Goal: Find specific page/section: Find specific page/section

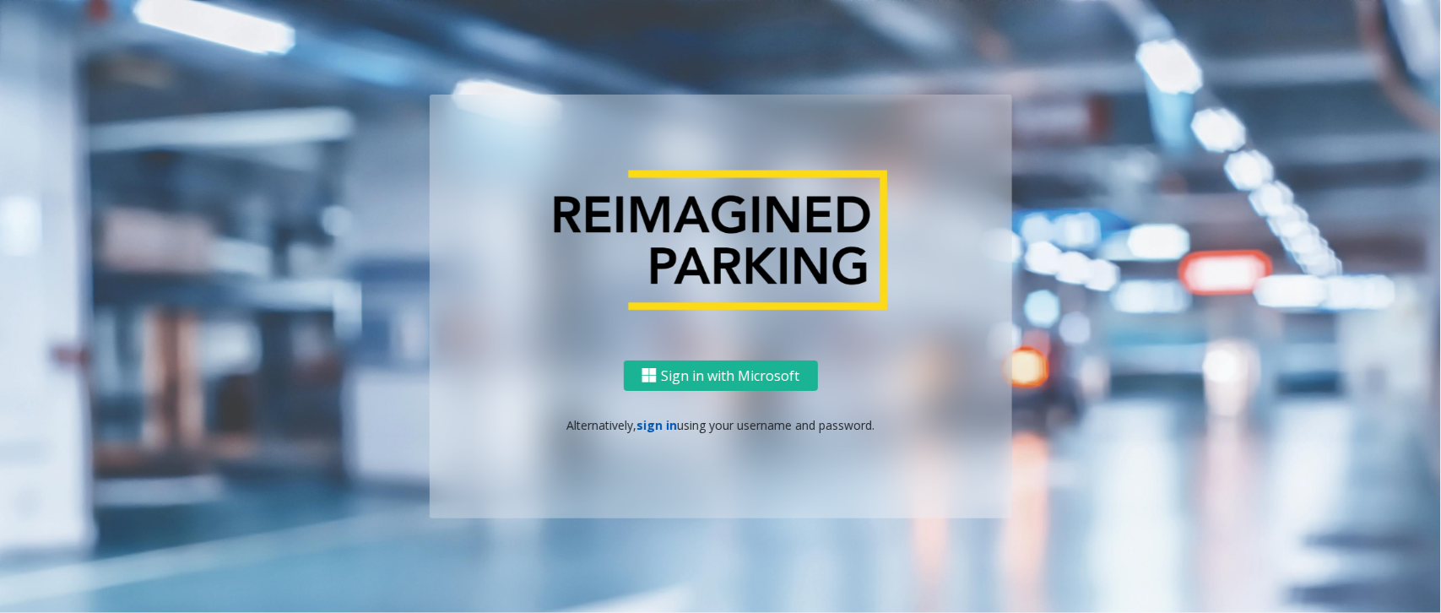
click at [650, 421] on link "sign in" at bounding box center [657, 425] width 41 height 16
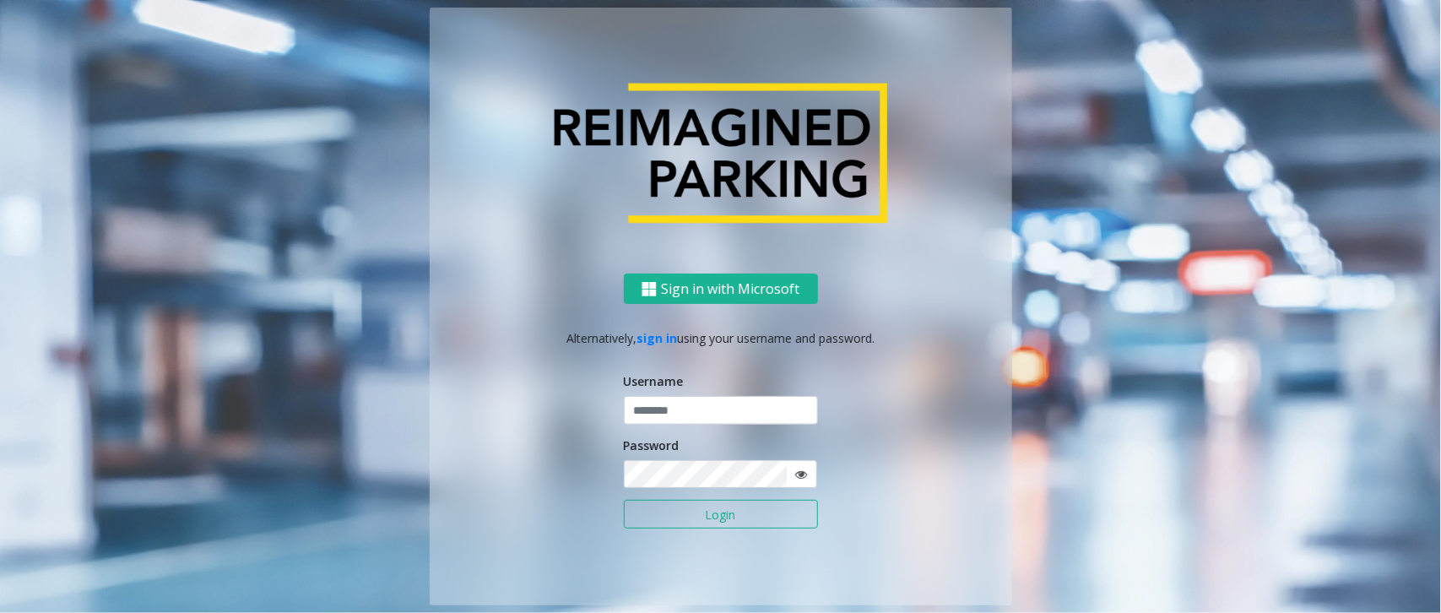
click at [655, 395] on div "Username" at bounding box center [721, 398] width 194 height 52
click at [643, 412] on input "text" at bounding box center [721, 410] width 194 height 29
type input "*********"
click at [800, 471] on icon at bounding box center [802, 475] width 12 height 12
click at [624, 500] on button "Login" at bounding box center [721, 514] width 194 height 29
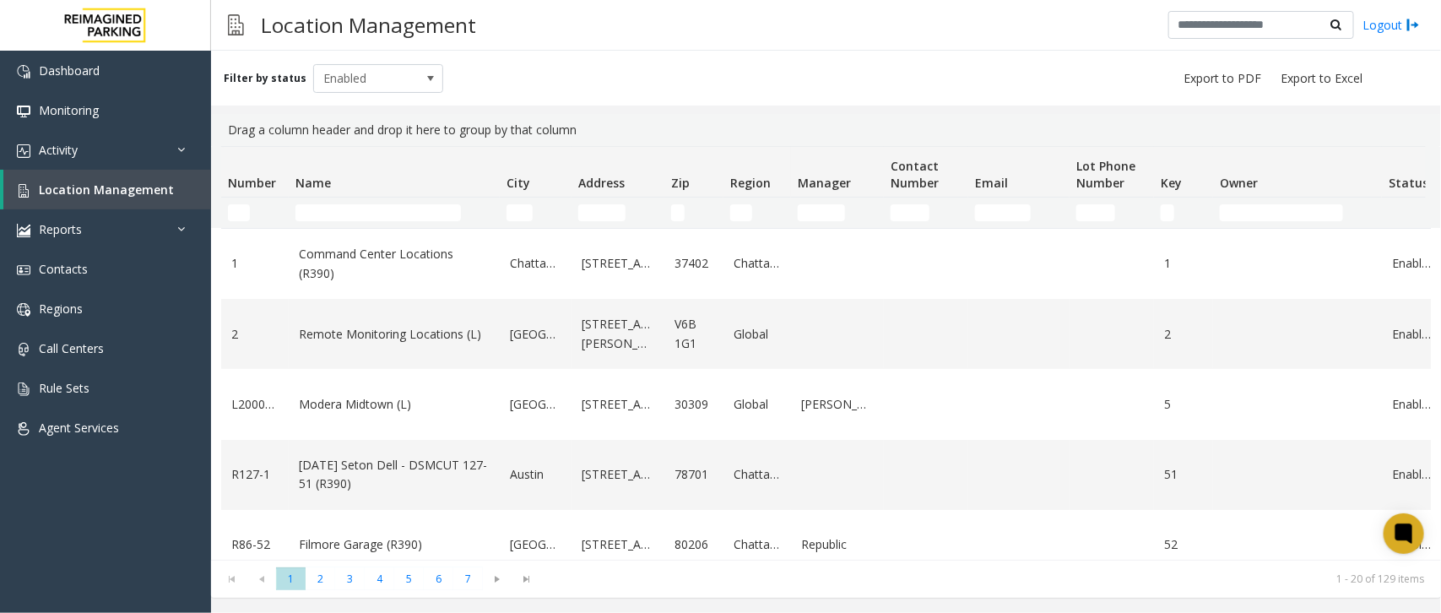
click at [403, 221] on td "Name Filter" at bounding box center [394, 213] width 211 height 30
click at [401, 209] on input "Name Filter" at bounding box center [379, 212] width 166 height 17
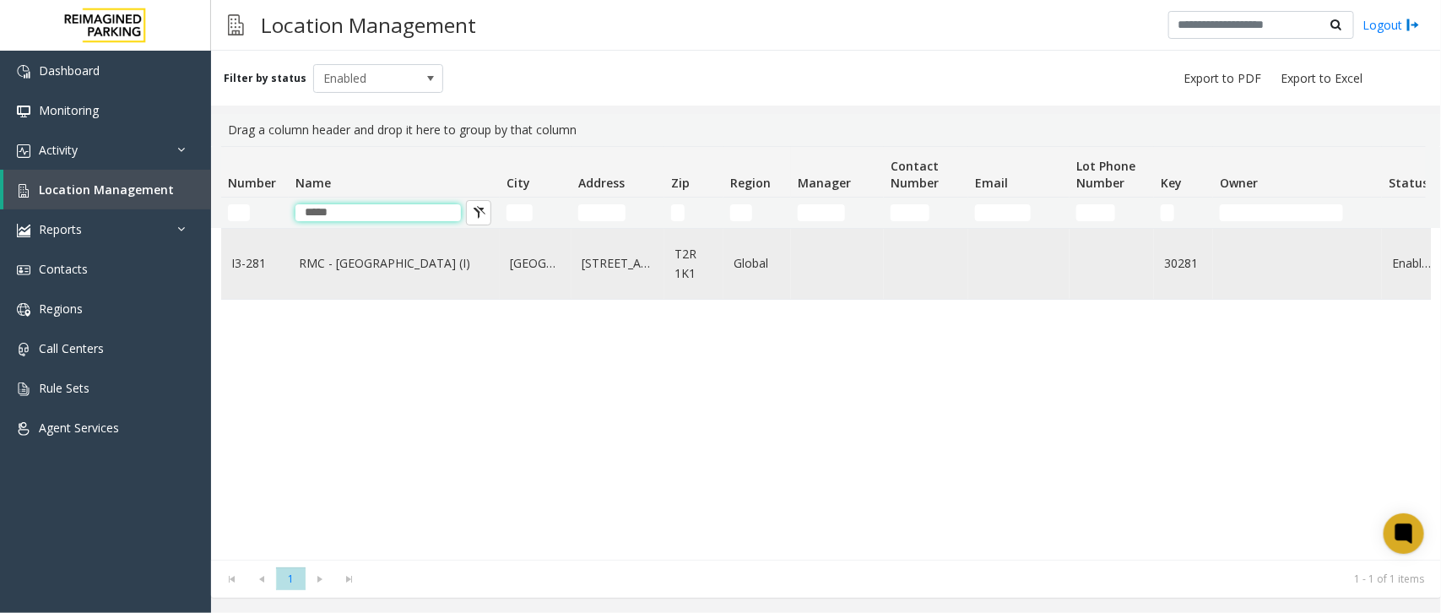
type input "*****"
click at [377, 281] on td "RMC - [GEOGRAPHIC_DATA] (I)" at bounding box center [394, 264] width 211 height 70
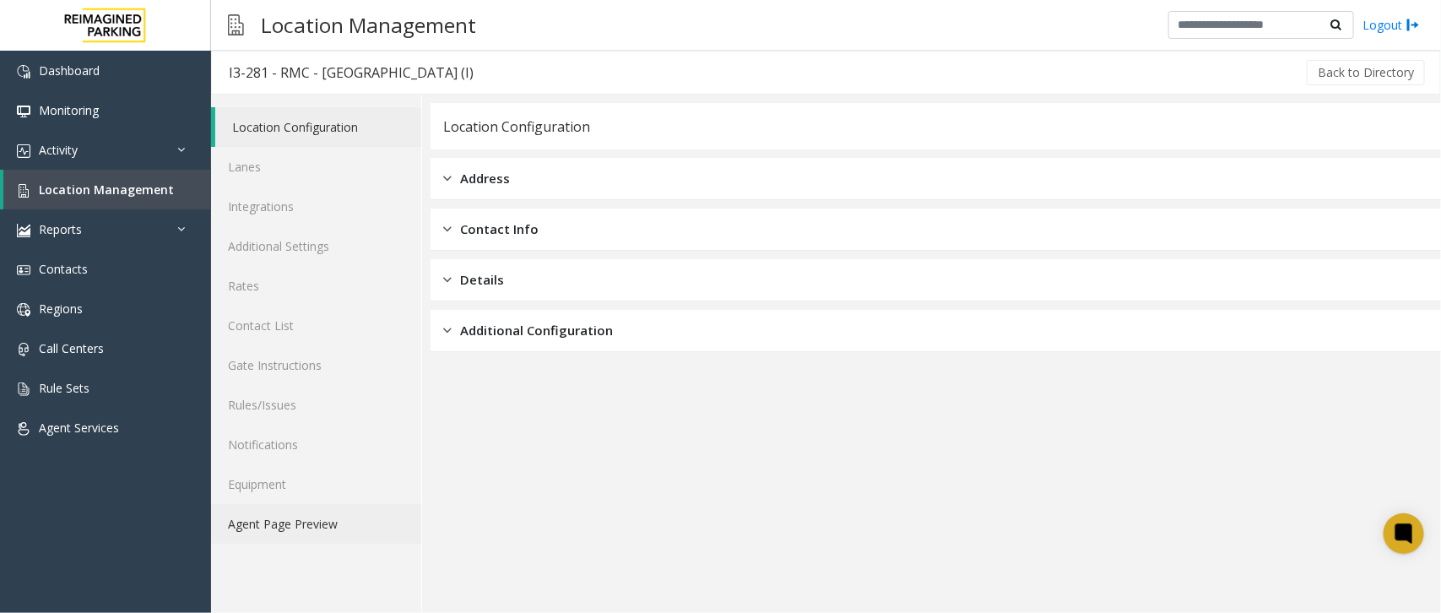
click at [312, 516] on link "Agent Page Preview" at bounding box center [316, 524] width 210 height 40
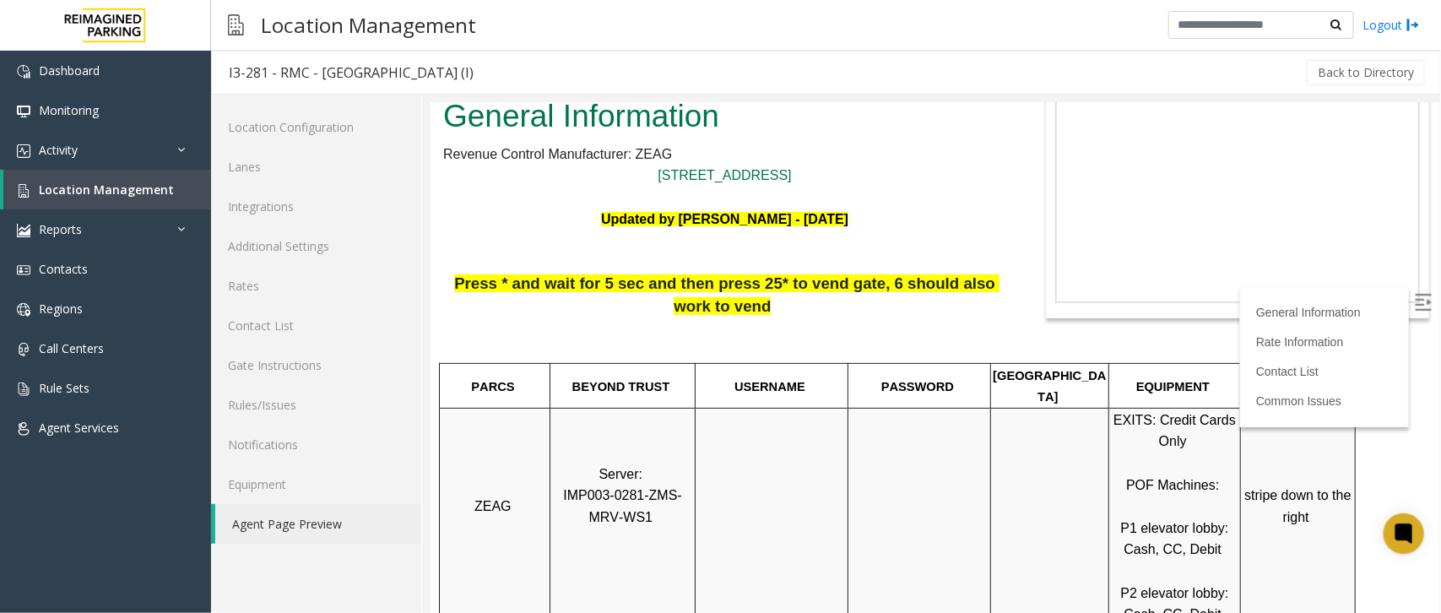
scroll to position [528, 0]
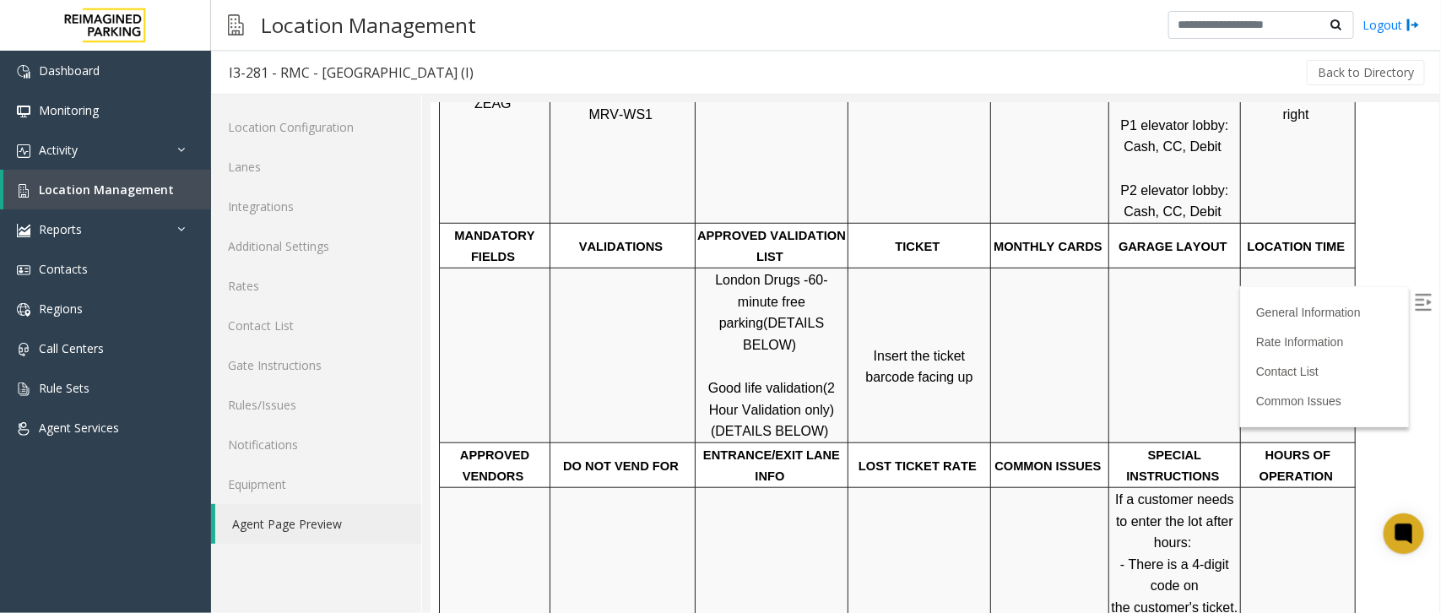
click at [1414, 307] on img at bounding box center [1422, 301] width 17 height 17
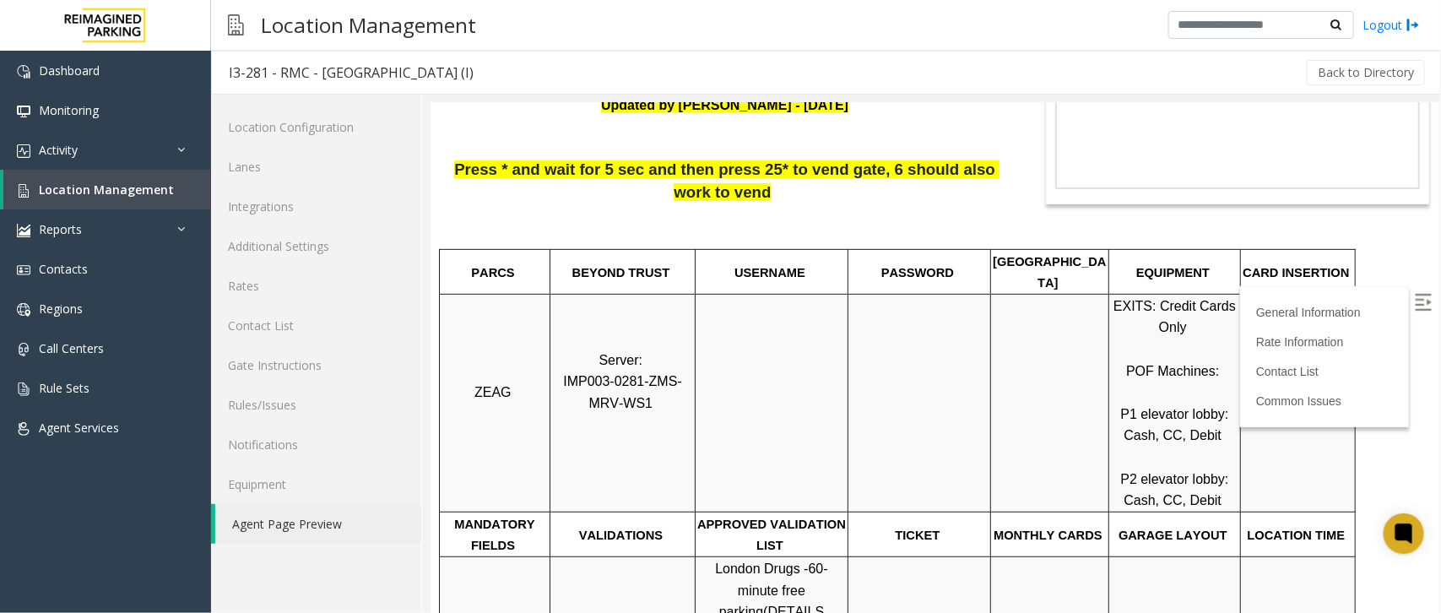
scroll to position [211, 0]
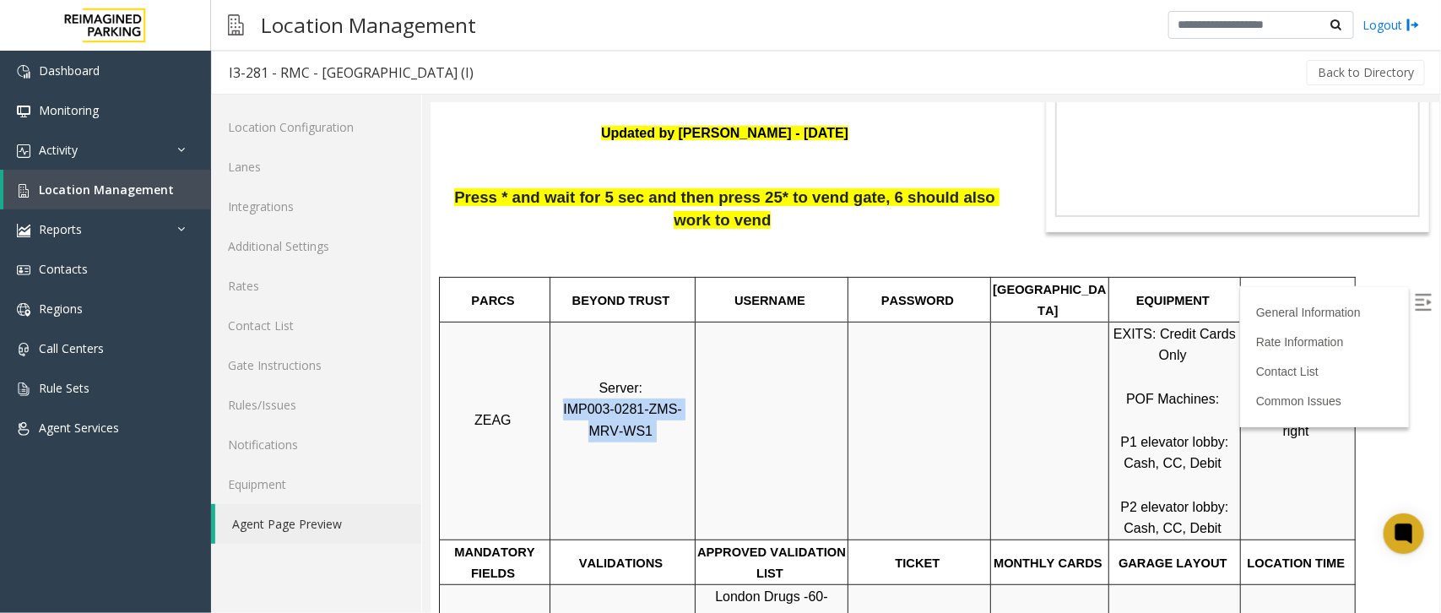
drag, startPoint x: 659, startPoint y: 415, endPoint x: 553, endPoint y: 387, distance: 109.2
click at [553, 387] on p "Server: IMP003-0281-ZMS-MRV-WS1" at bounding box center [622, 431] width 143 height 108
copy p "IMP003-0281-ZMS-MRV-WS1"
click at [271, 175] on link "Lanes" at bounding box center [316, 167] width 210 height 40
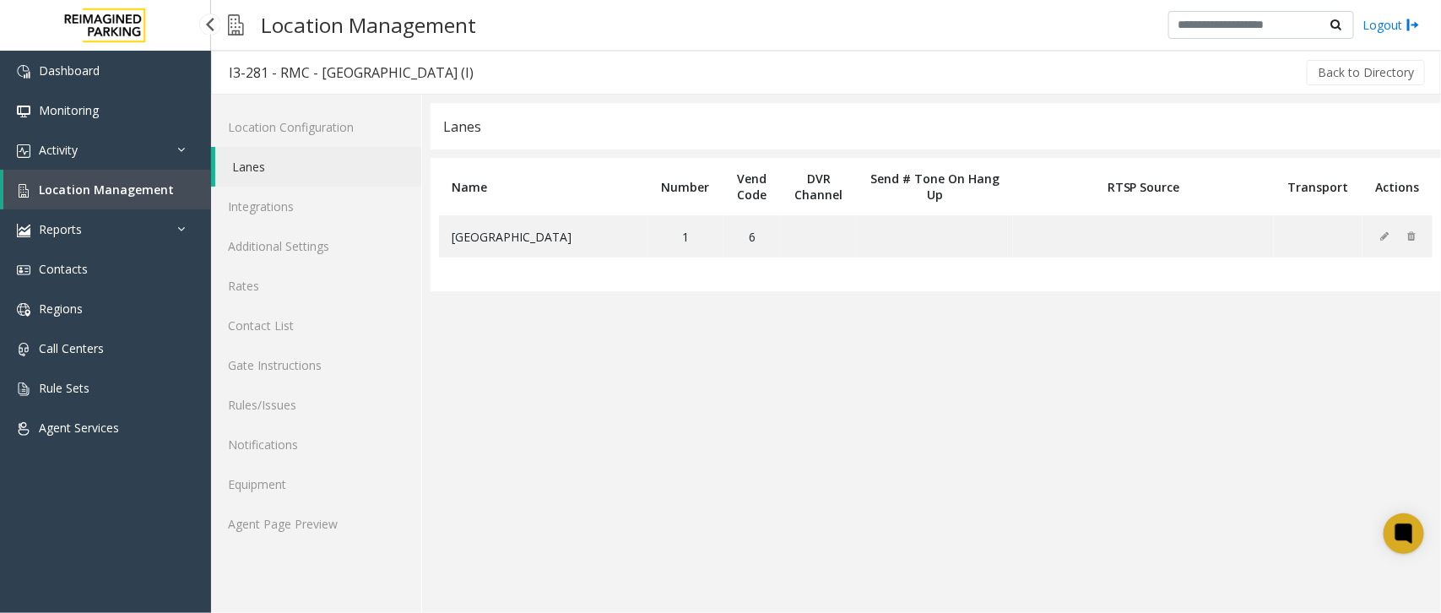
click at [133, 192] on span "Location Management" at bounding box center [106, 190] width 135 height 16
